Goal: Find specific page/section: Find specific page/section

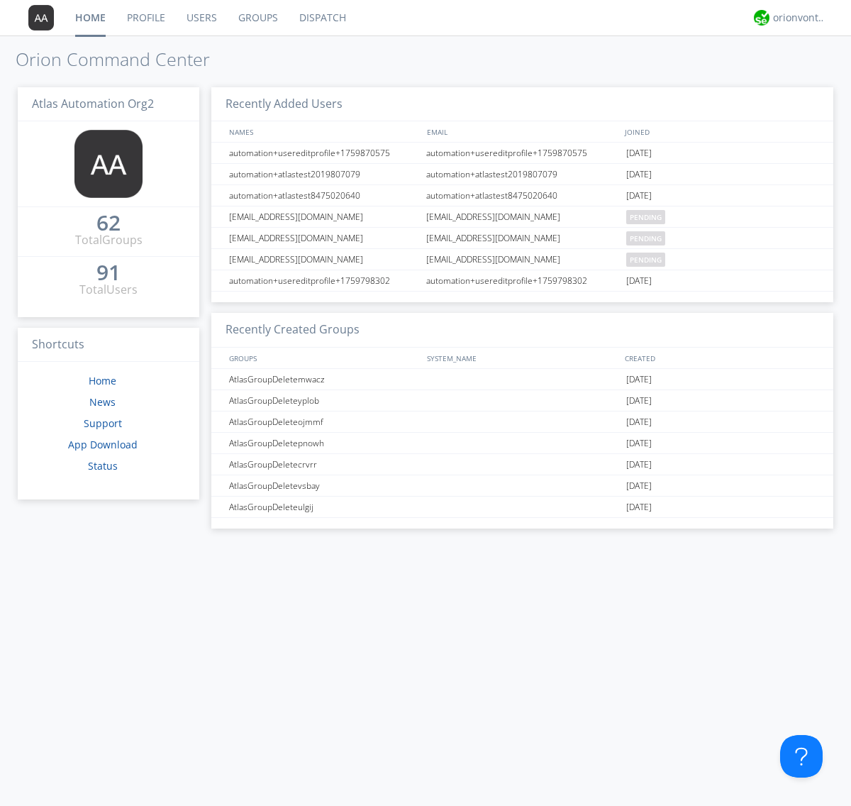
click at [321, 18] on link "Dispatch" at bounding box center [323, 17] width 68 height 35
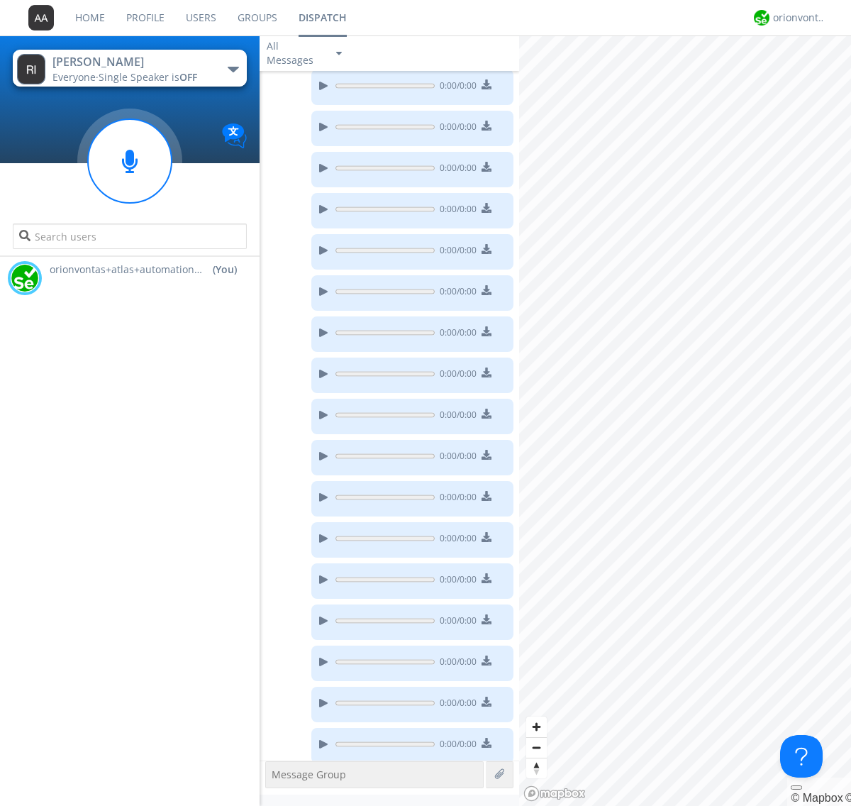
scroll to position [207, 0]
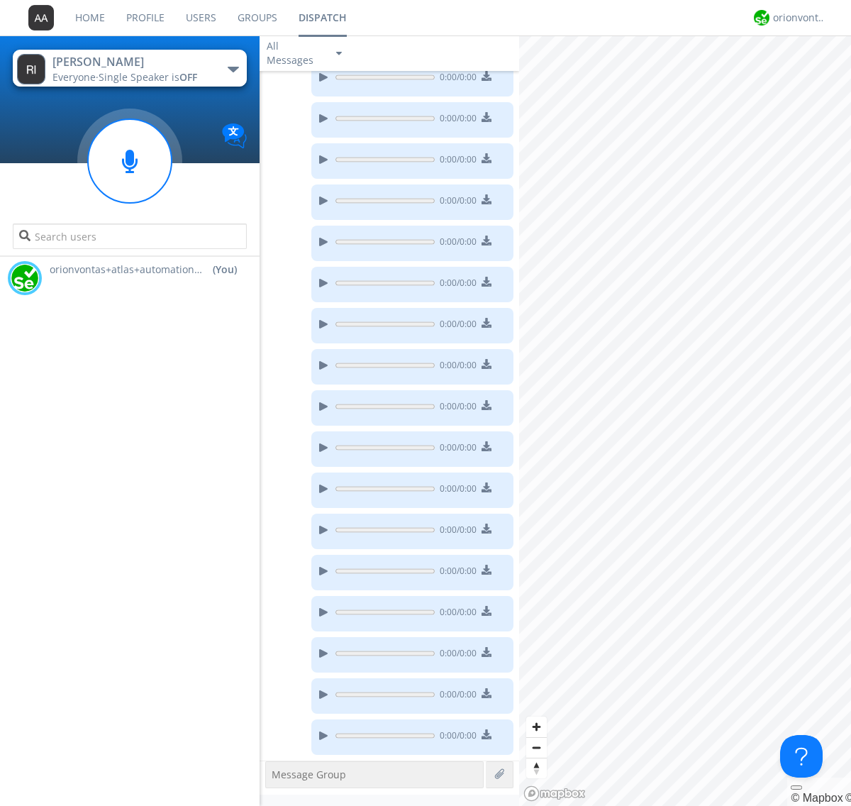
click at [233, 69] on div "button" at bounding box center [233, 70] width 11 height 6
click at [0, 0] on span "AtlasGroupDispatch" at bounding box center [0, 0] width 0 height 0
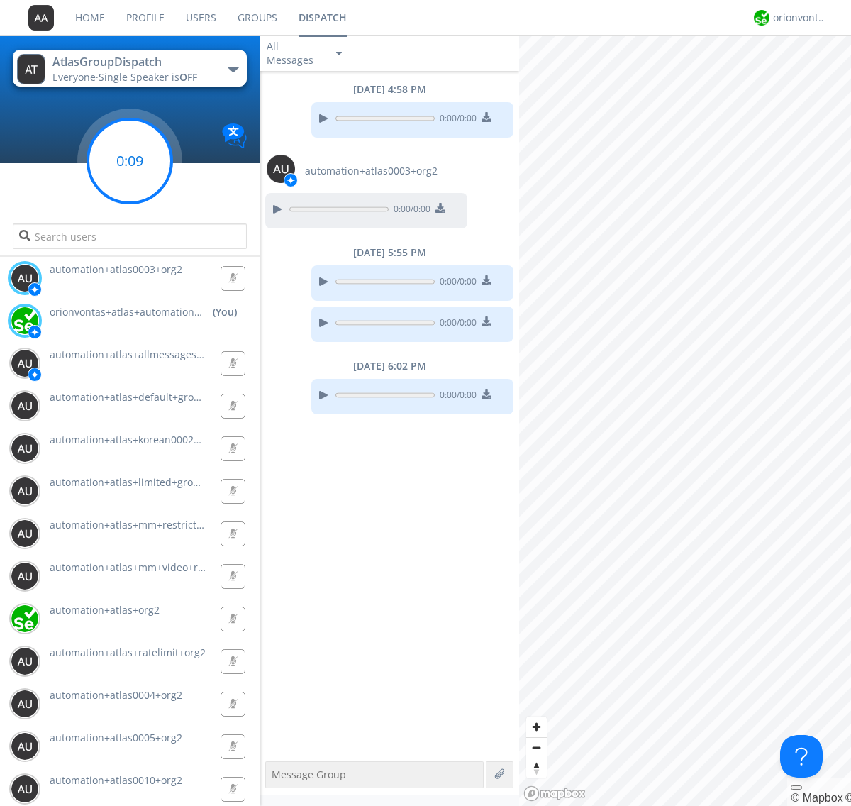
click at [130, 161] on g at bounding box center [130, 161] width 84 height 84
click at [796, 18] on div "orionvontas+atlas+automation+org2" at bounding box center [799, 18] width 53 height 14
